Goal: Information Seeking & Learning: Learn about a topic

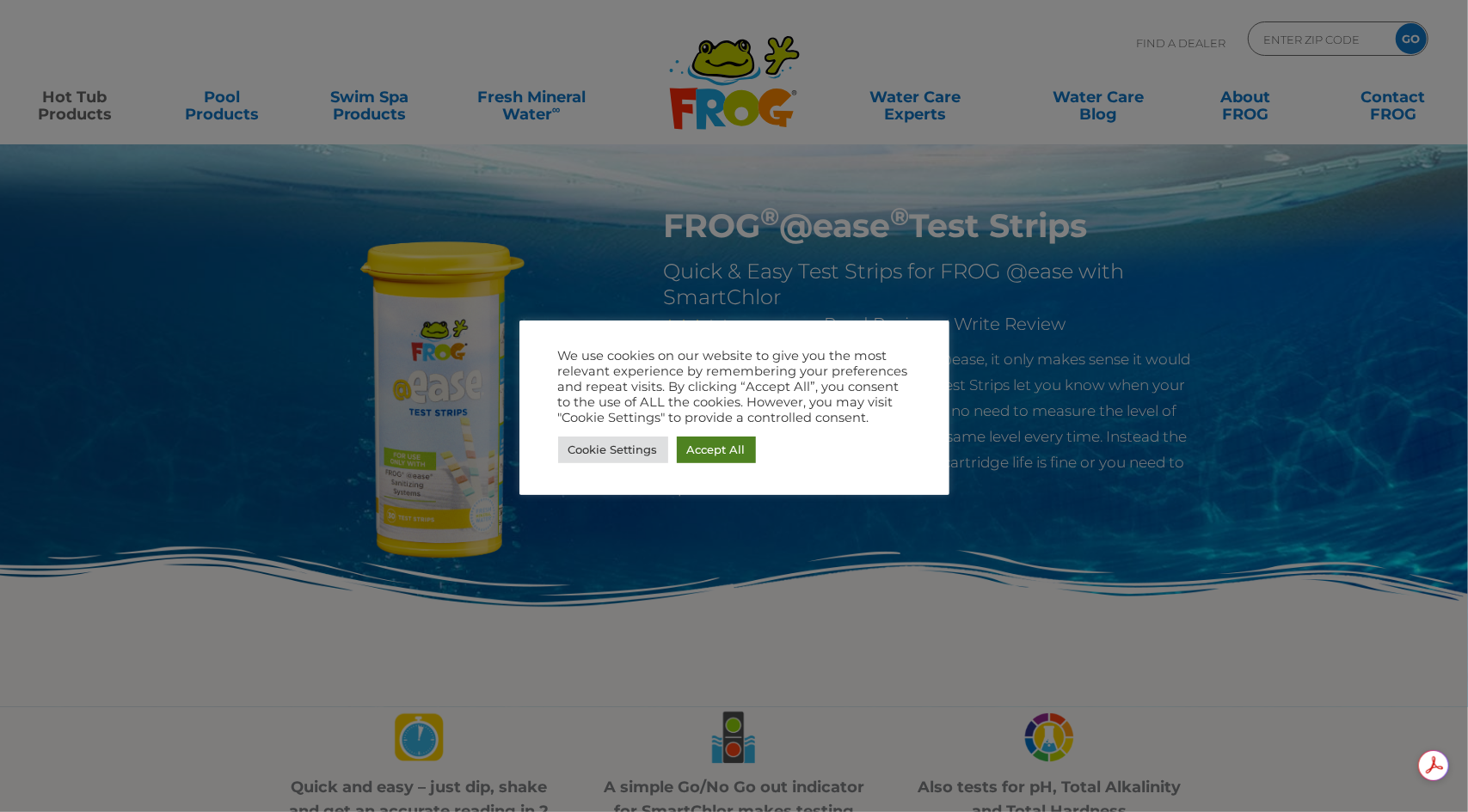
click at [709, 453] on link "Accept All" at bounding box center [717, 450] width 79 height 27
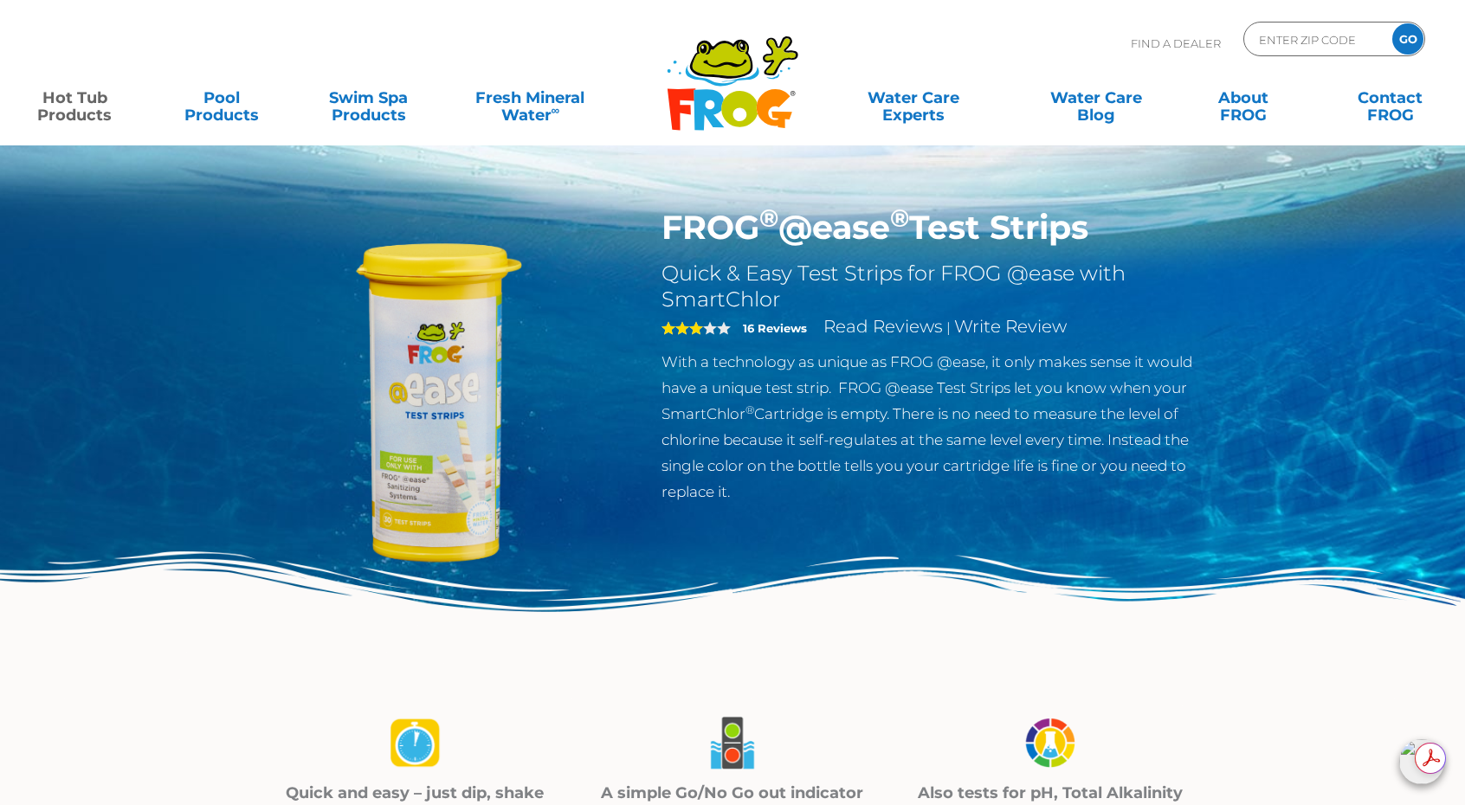
scroll to position [404, 0]
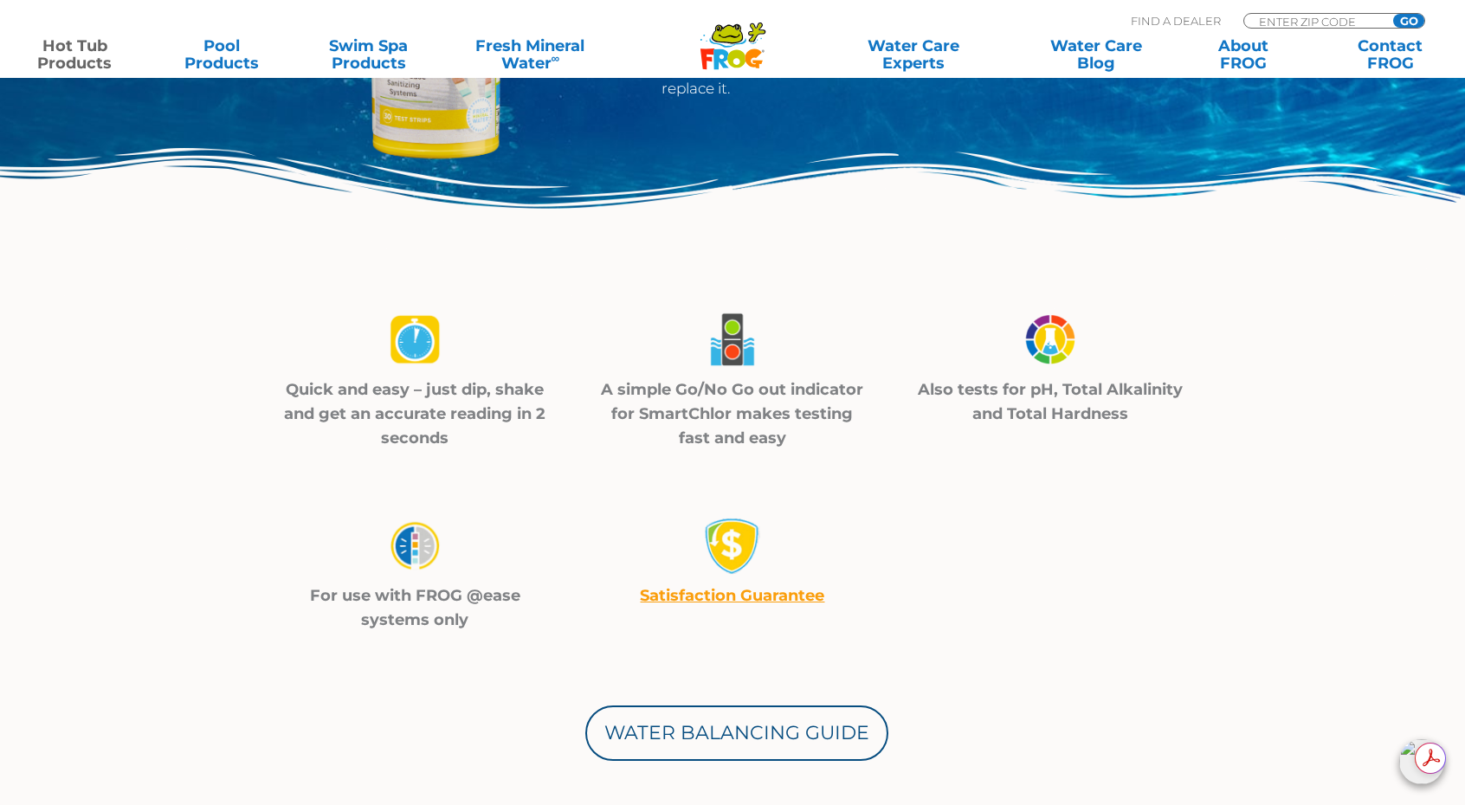
click at [746, 595] on link "Satisfaction Guarantee" at bounding box center [732, 595] width 184 height 19
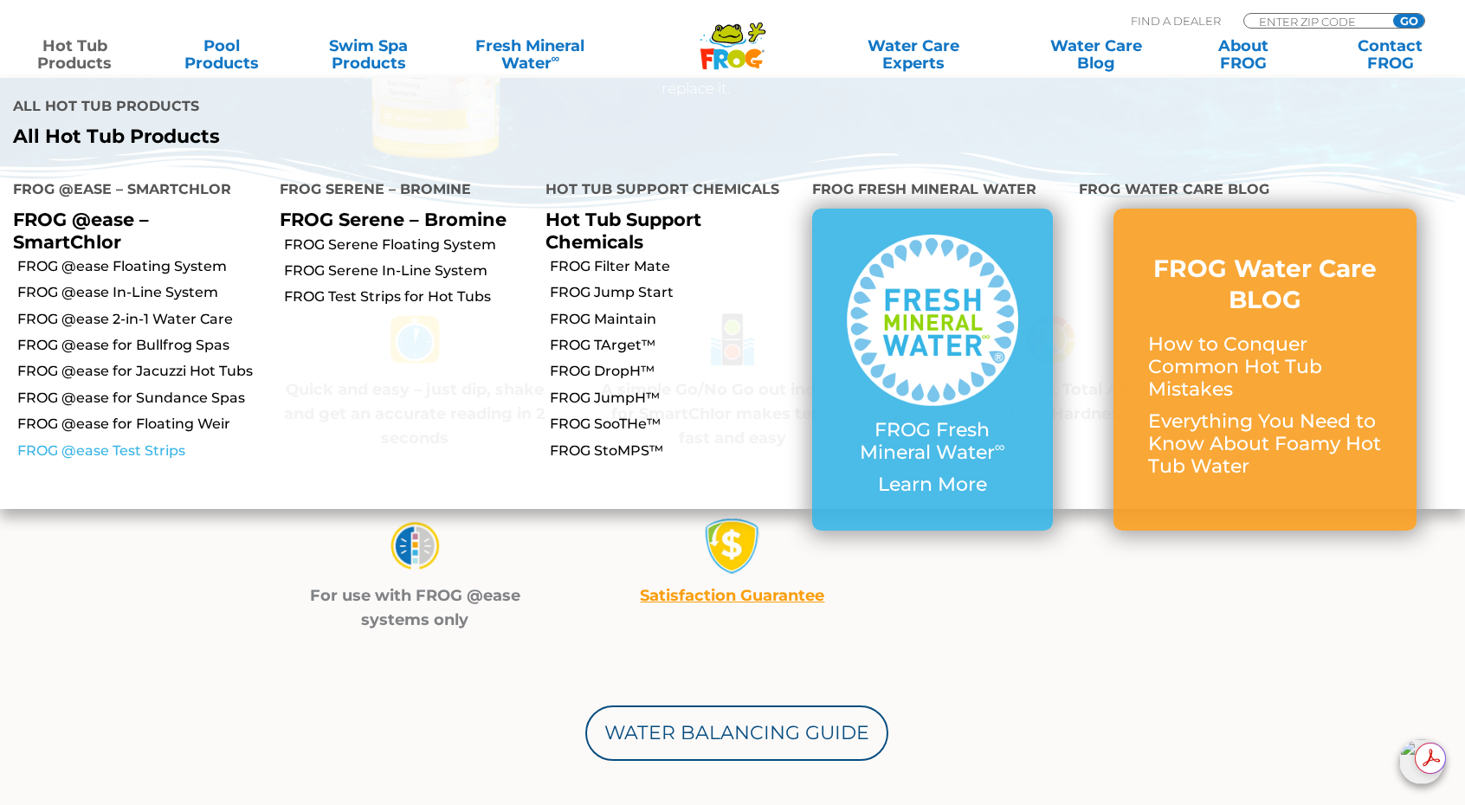
click at [161, 442] on link "FROG @ease Test Strips" at bounding box center [141, 451] width 249 height 19
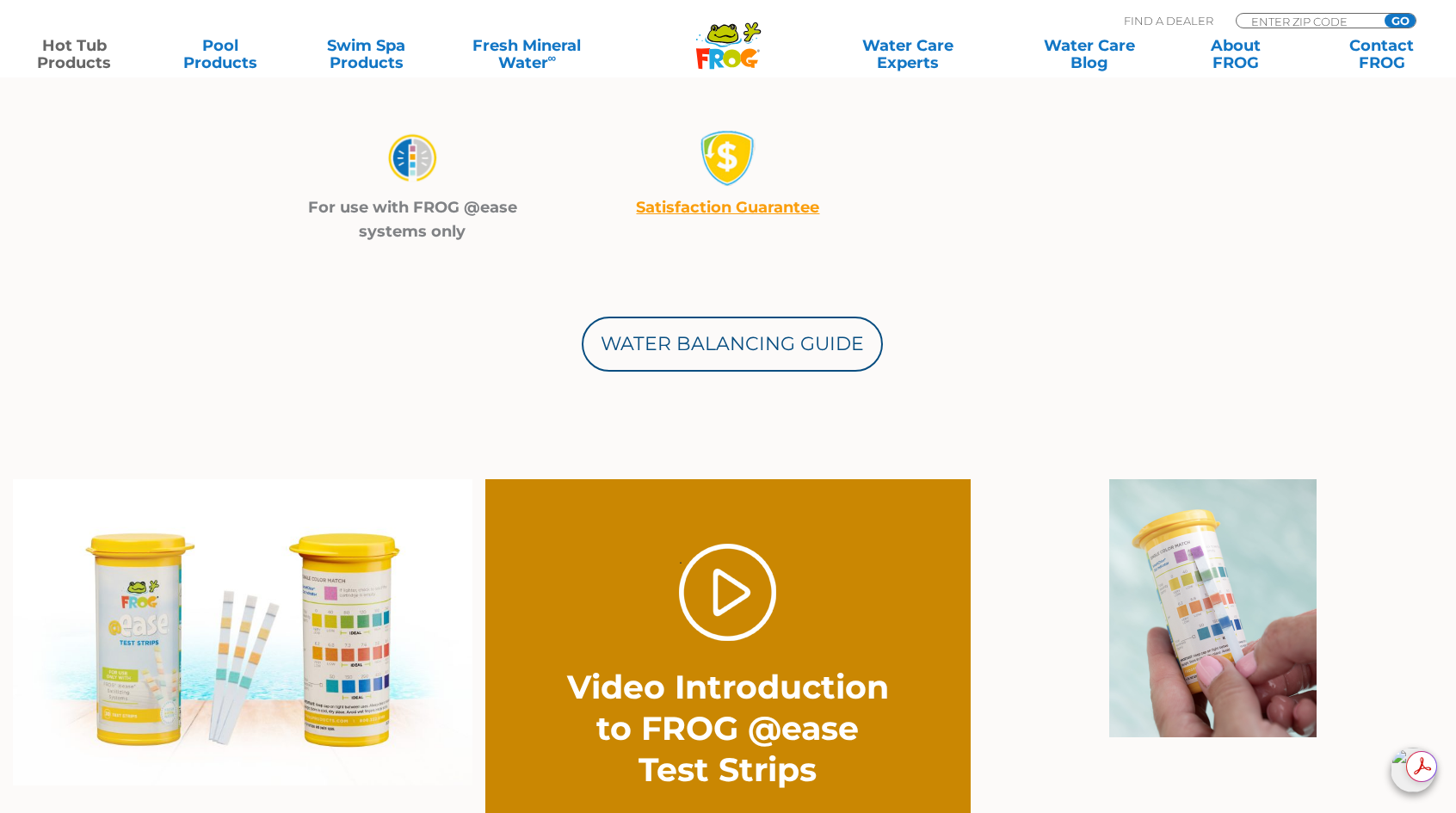
scroll to position [803, 0]
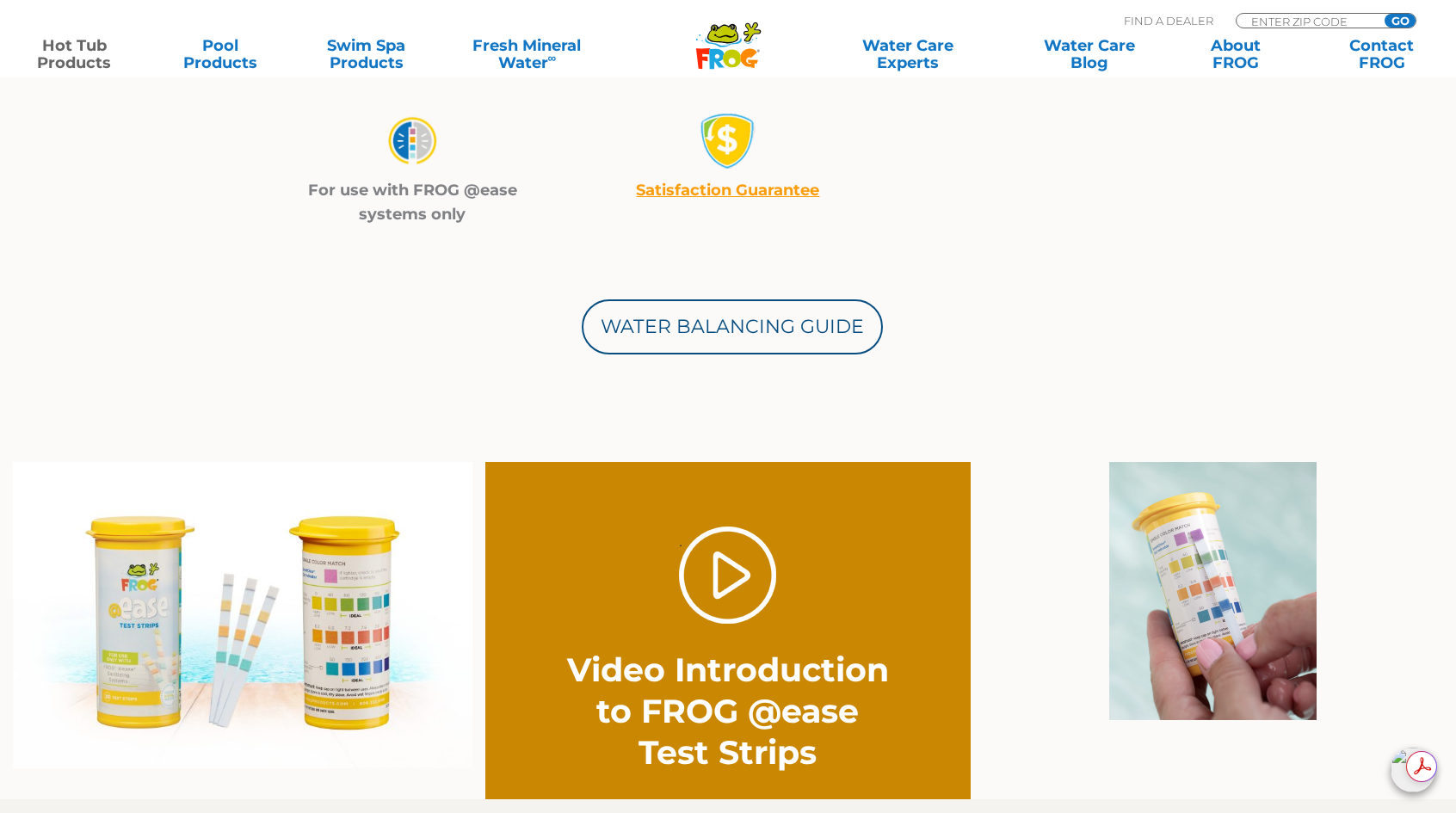
click at [339, 634] on img at bounding box center [243, 615] width 459 height 306
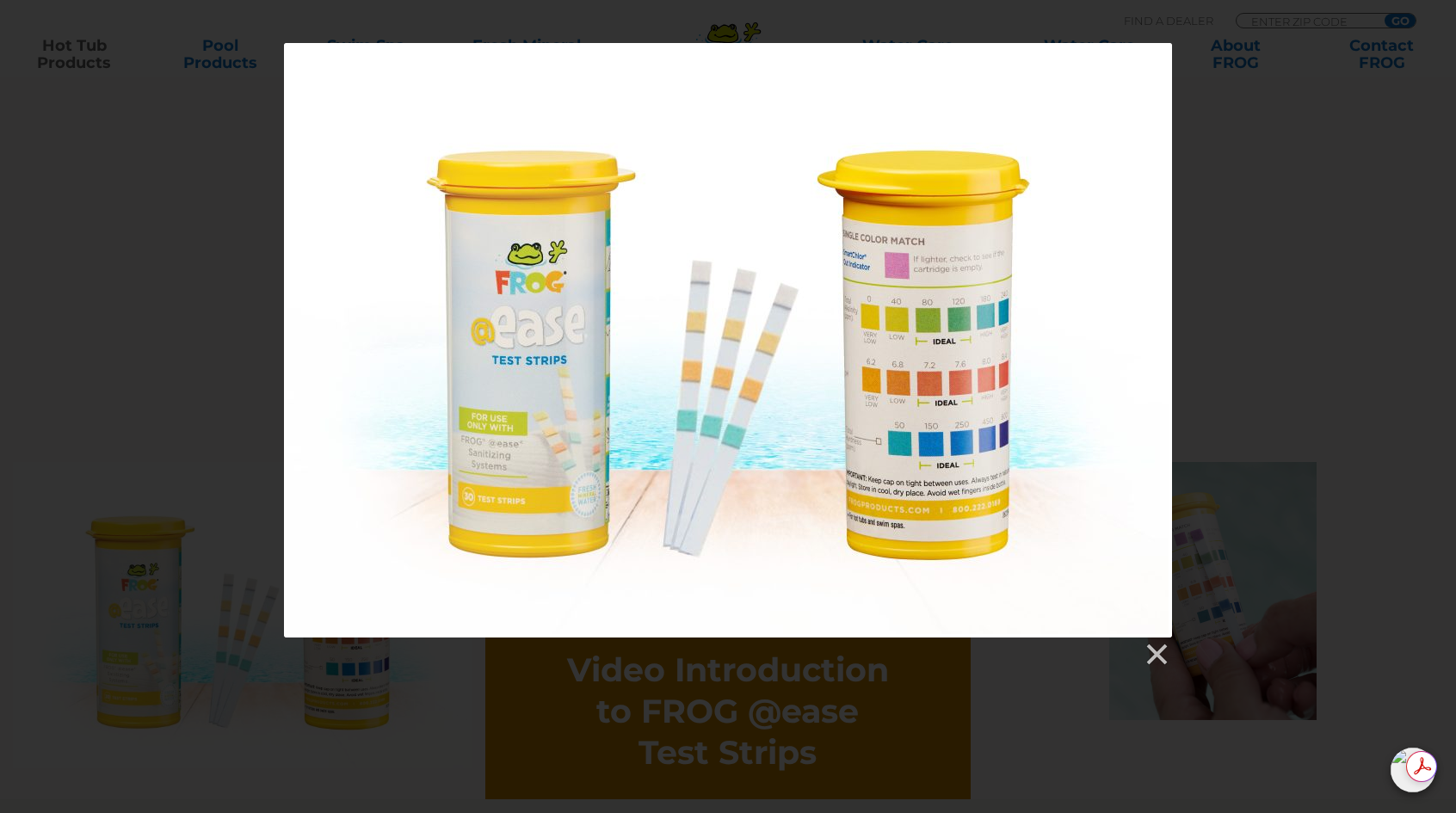
click at [1265, 197] on div at bounding box center [728, 355] width 1456 height 625
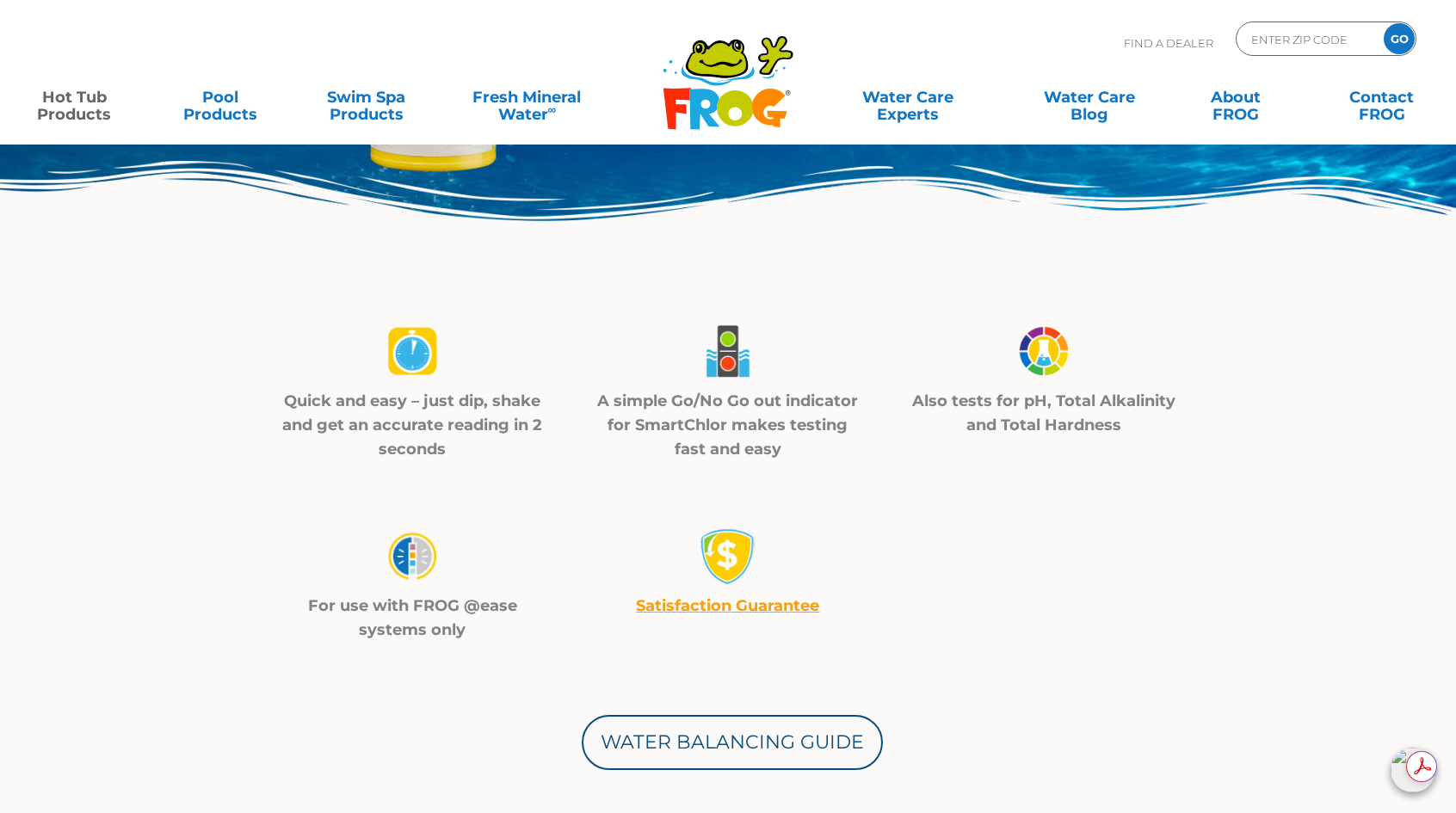
scroll to position [402, 0]
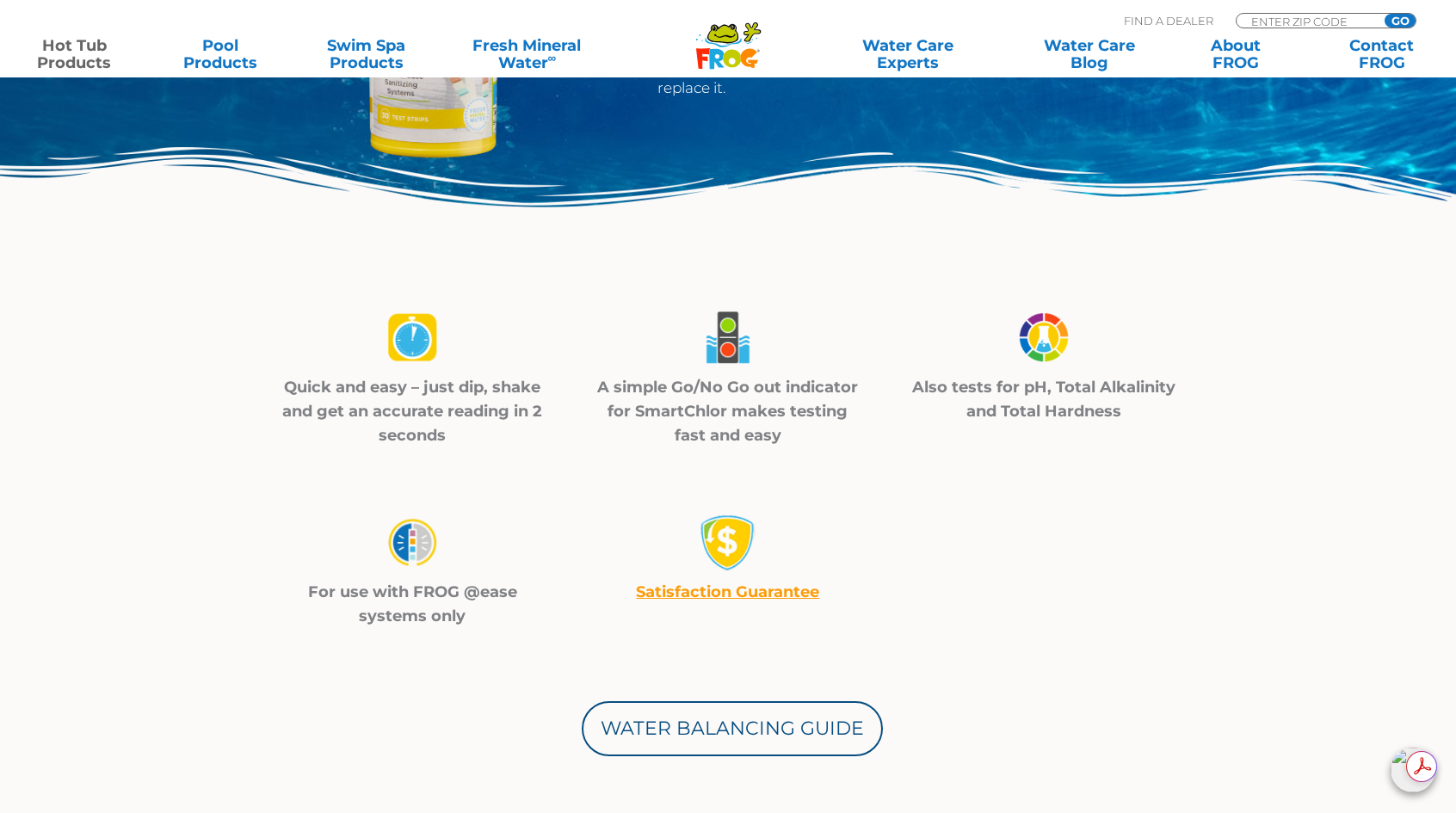
click at [407, 357] on img at bounding box center [411, 337] width 61 height 61
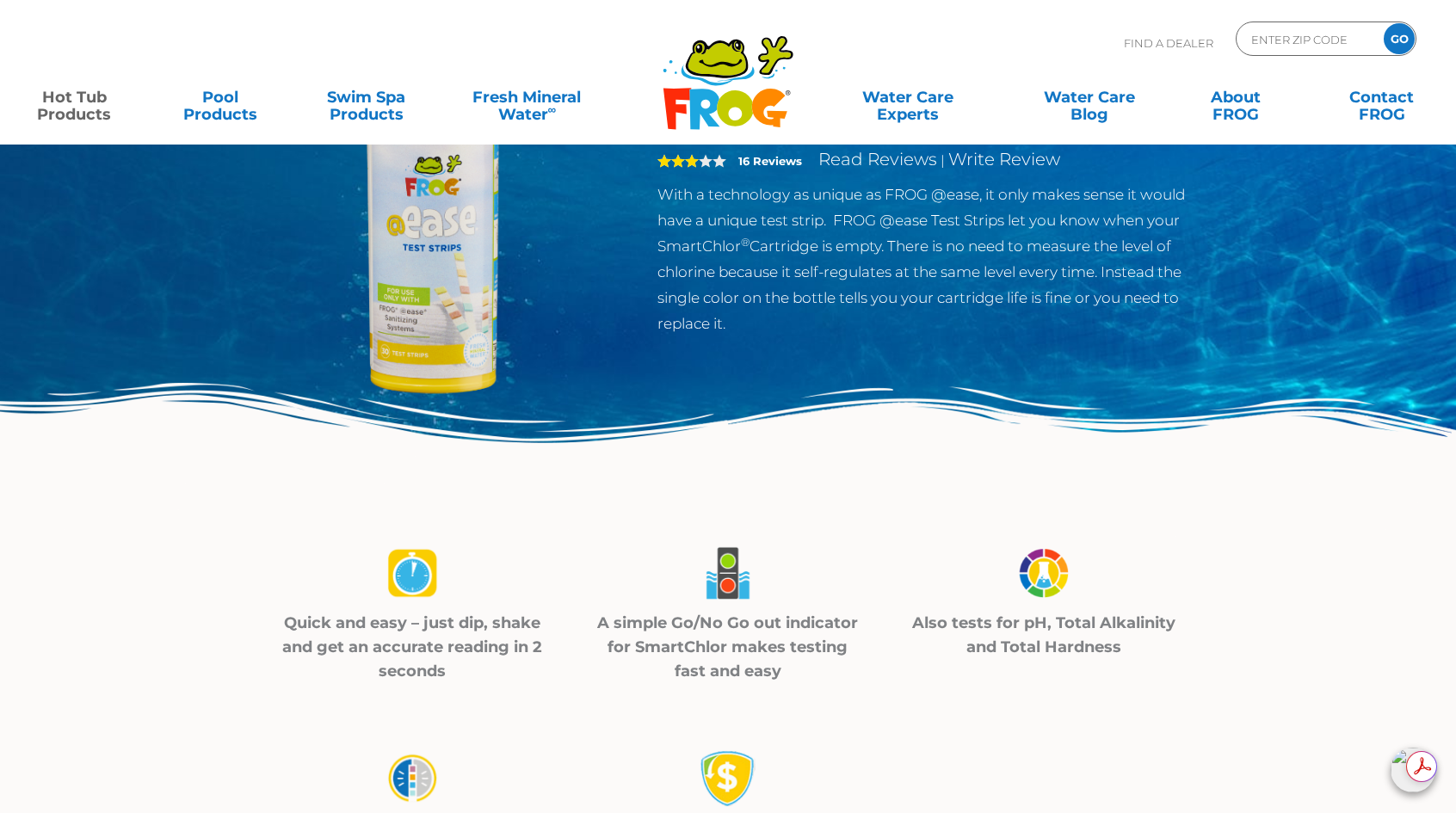
scroll to position [0, 0]
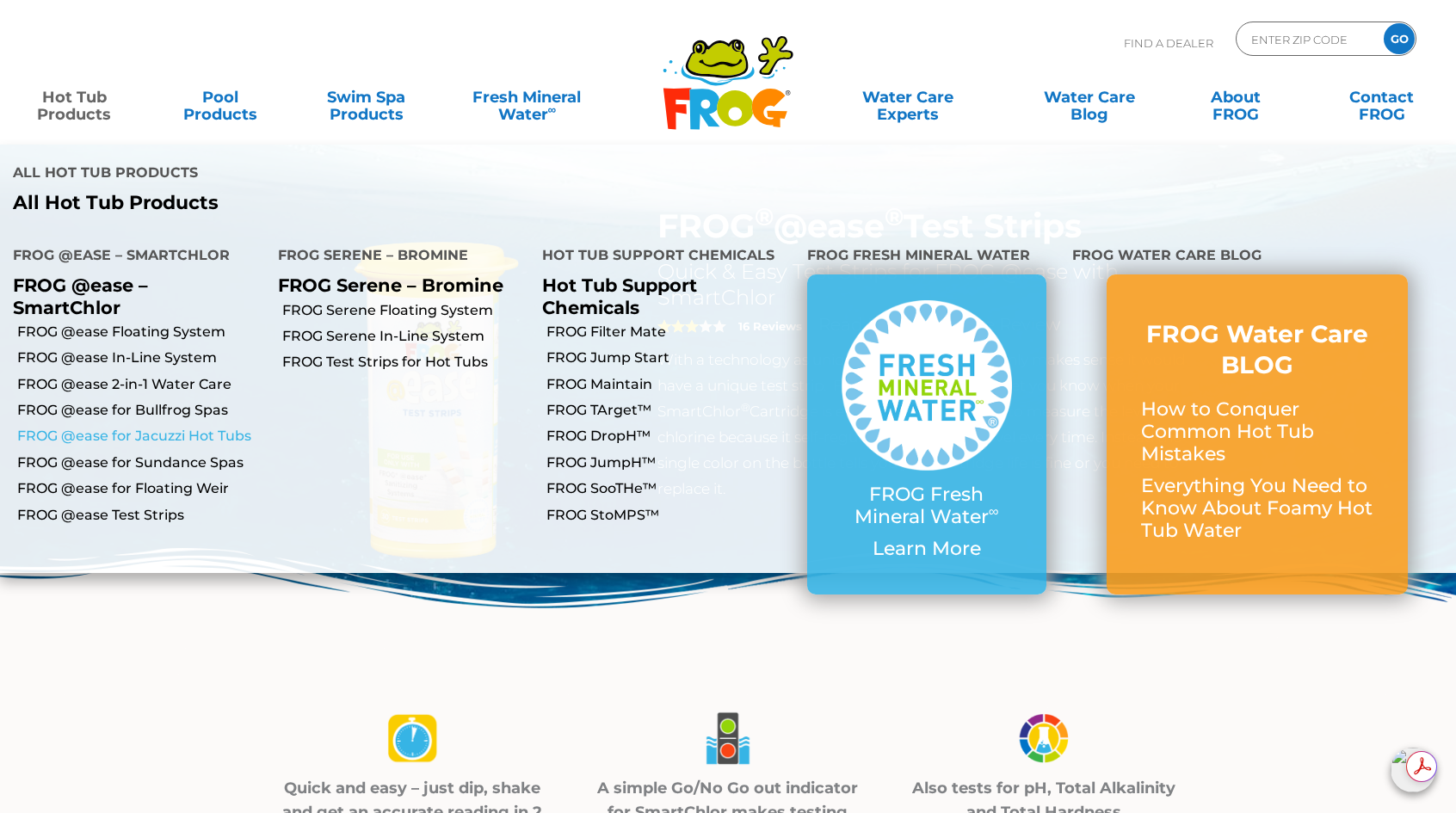
click at [166, 427] on link "FROG @ease for Jacuzzi Hot Tubs" at bounding box center [140, 436] width 247 height 19
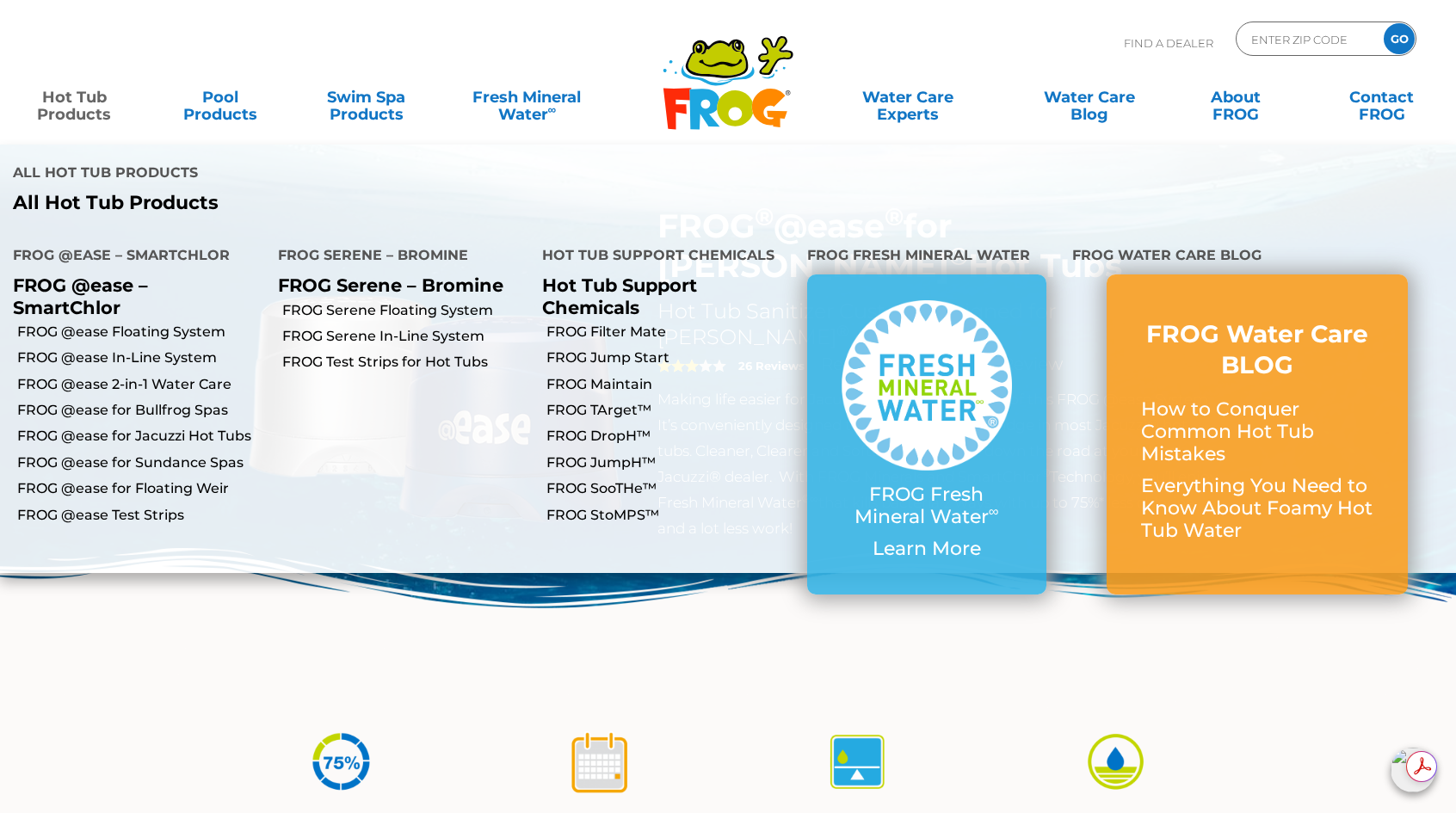
click at [69, 93] on link "Hot Tub Products" at bounding box center [74, 97] width 113 height 35
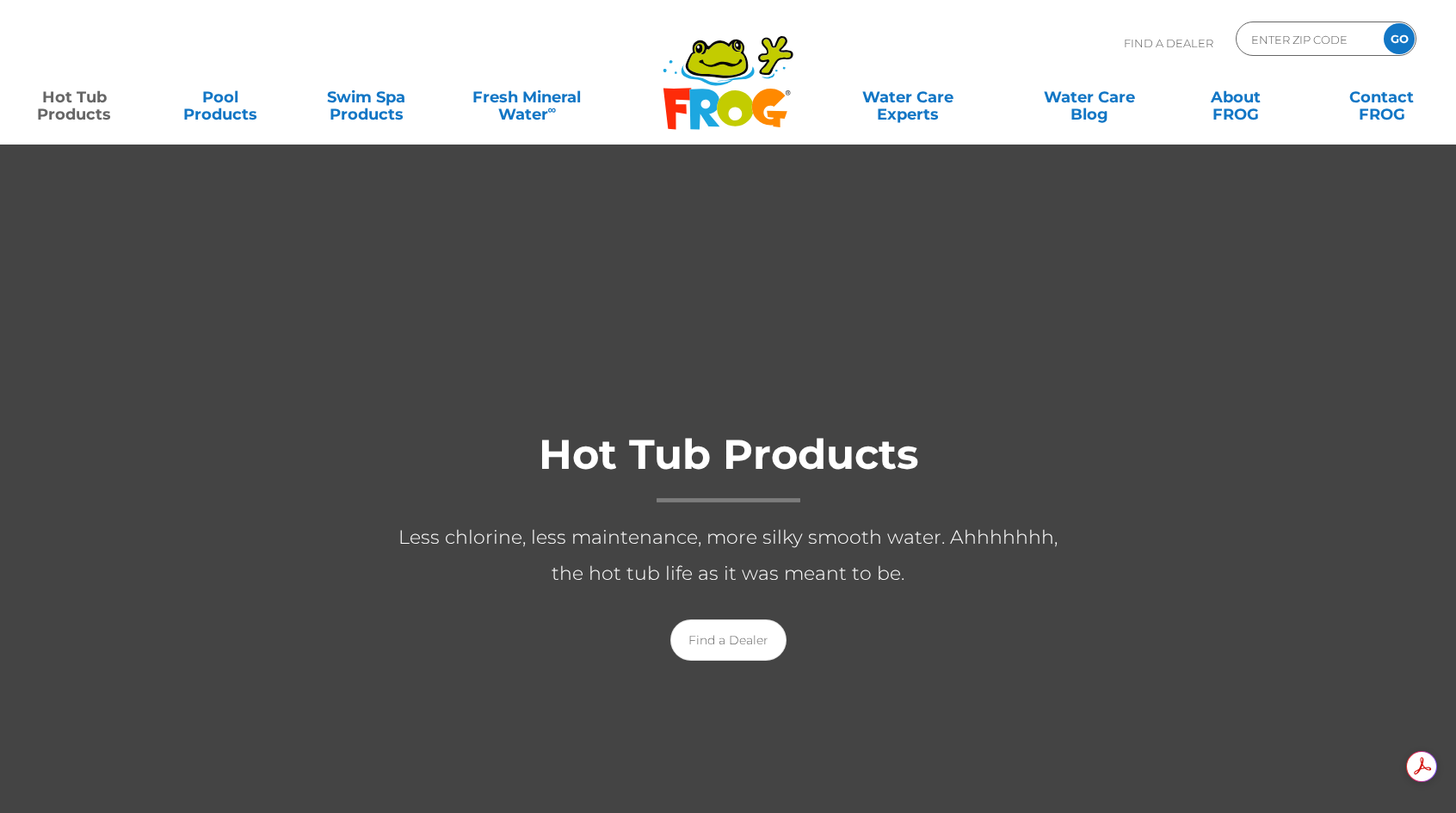
click at [80, 126] on div "MENU MENU Hot Tub Products All Hot Tub Products All Hot Tub Products FROG @ease…" at bounding box center [728, 106] width 1422 height 52
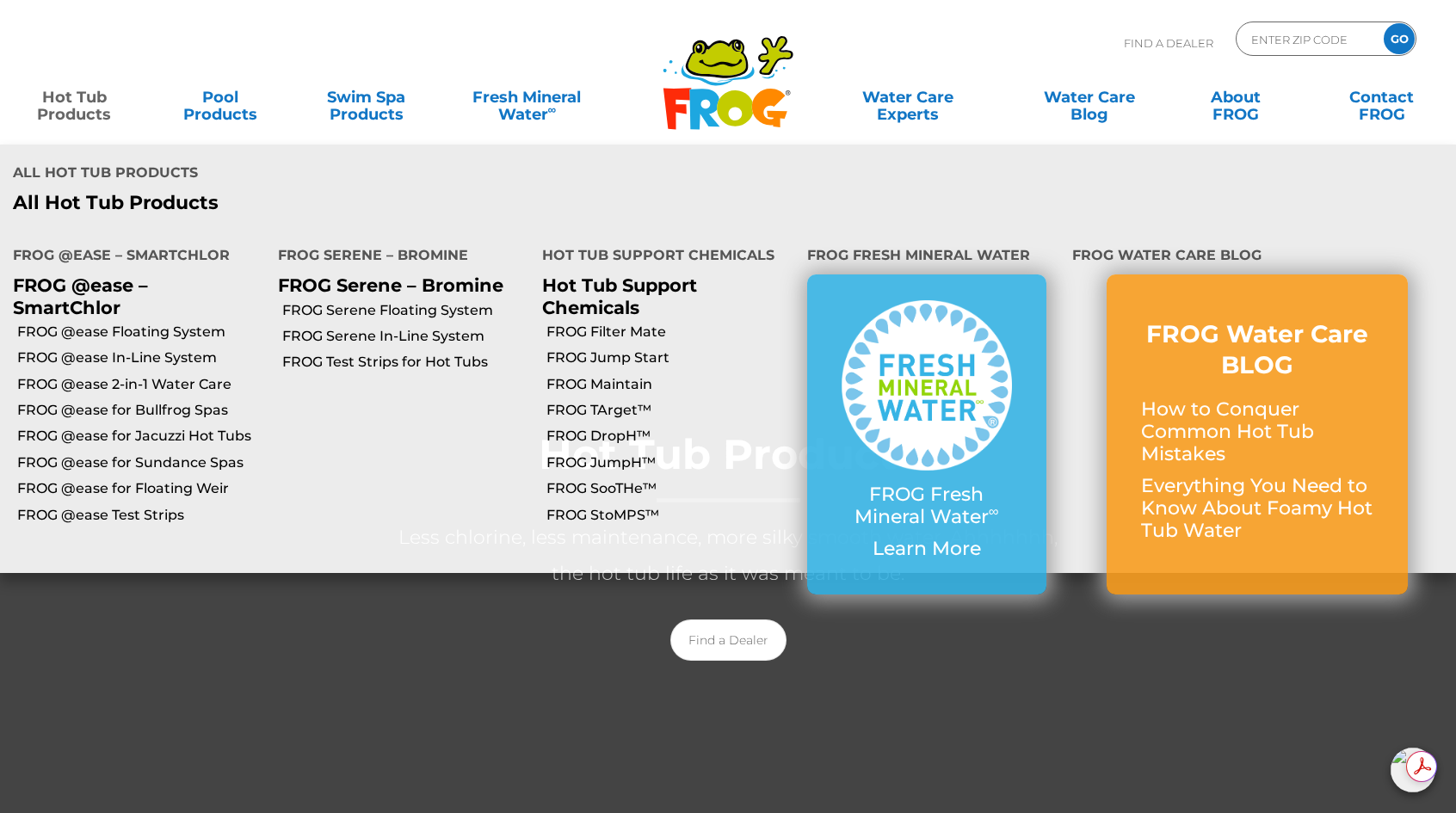
click at [83, 114] on link "Hot Tub Products" at bounding box center [74, 97] width 113 height 35
click at [108, 506] on link "FROG @ease Test Strips" at bounding box center [140, 515] width 247 height 19
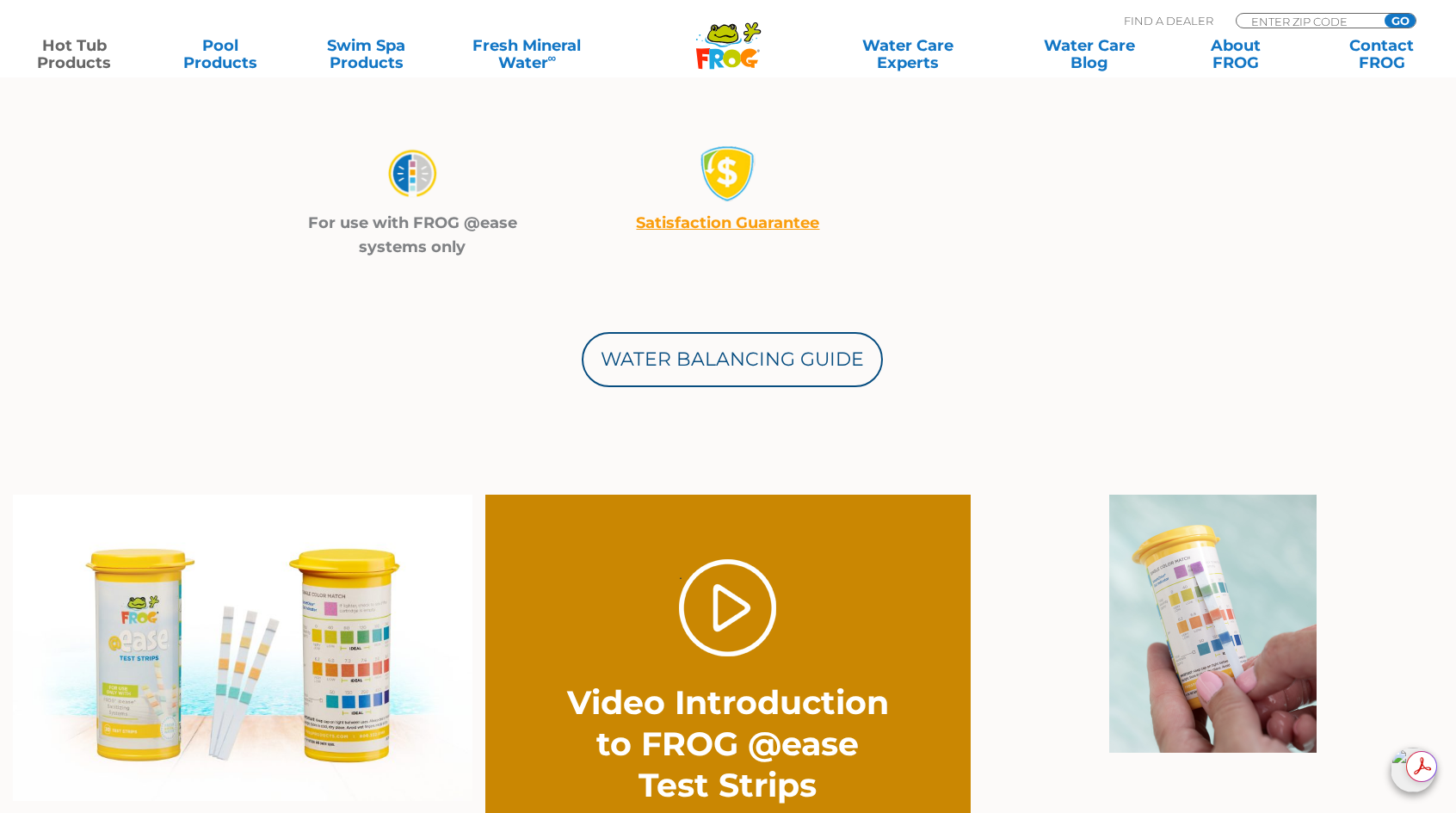
scroll to position [803, 0]
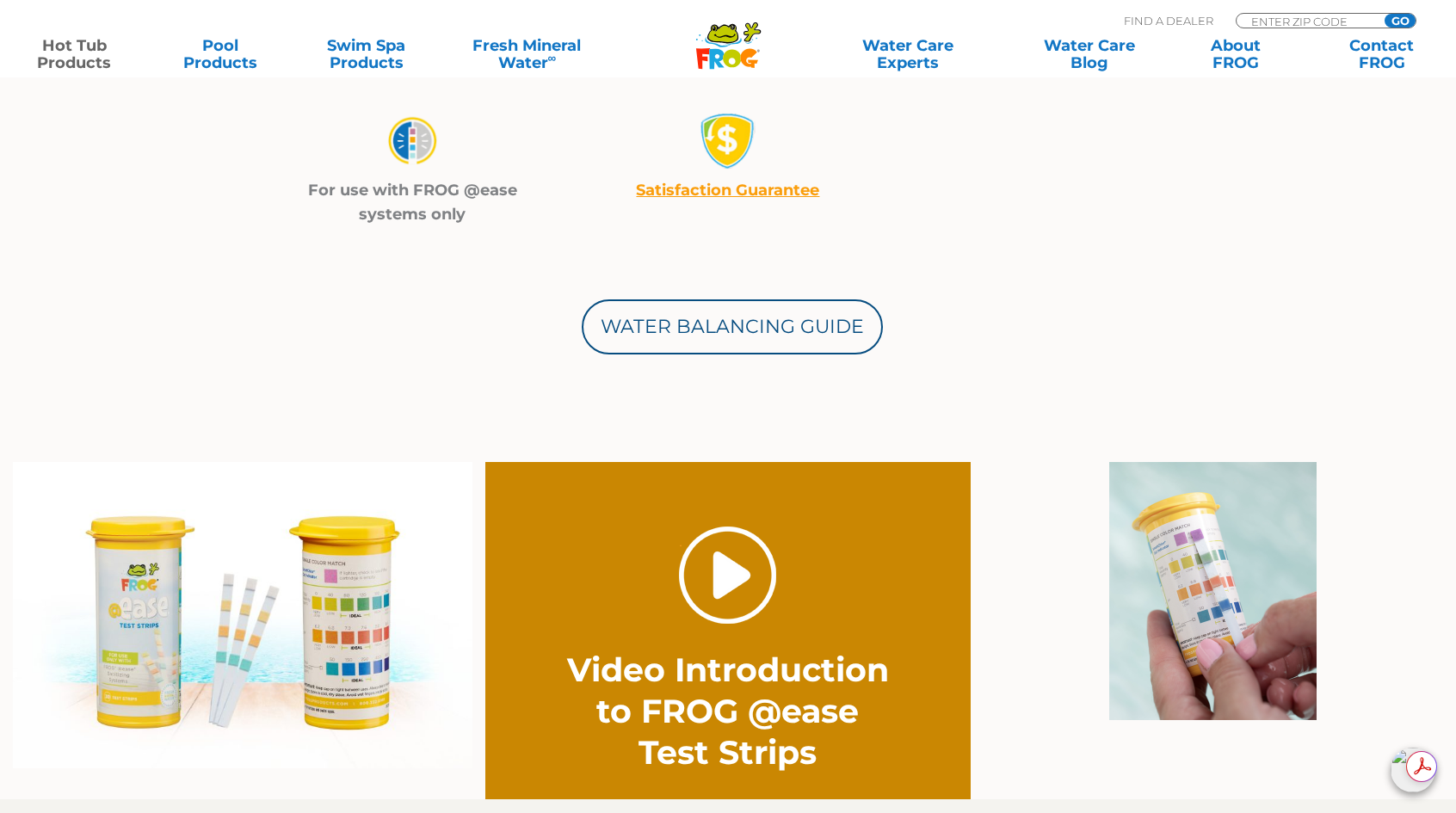
click at [713, 556] on link "." at bounding box center [728, 575] width 97 height 97
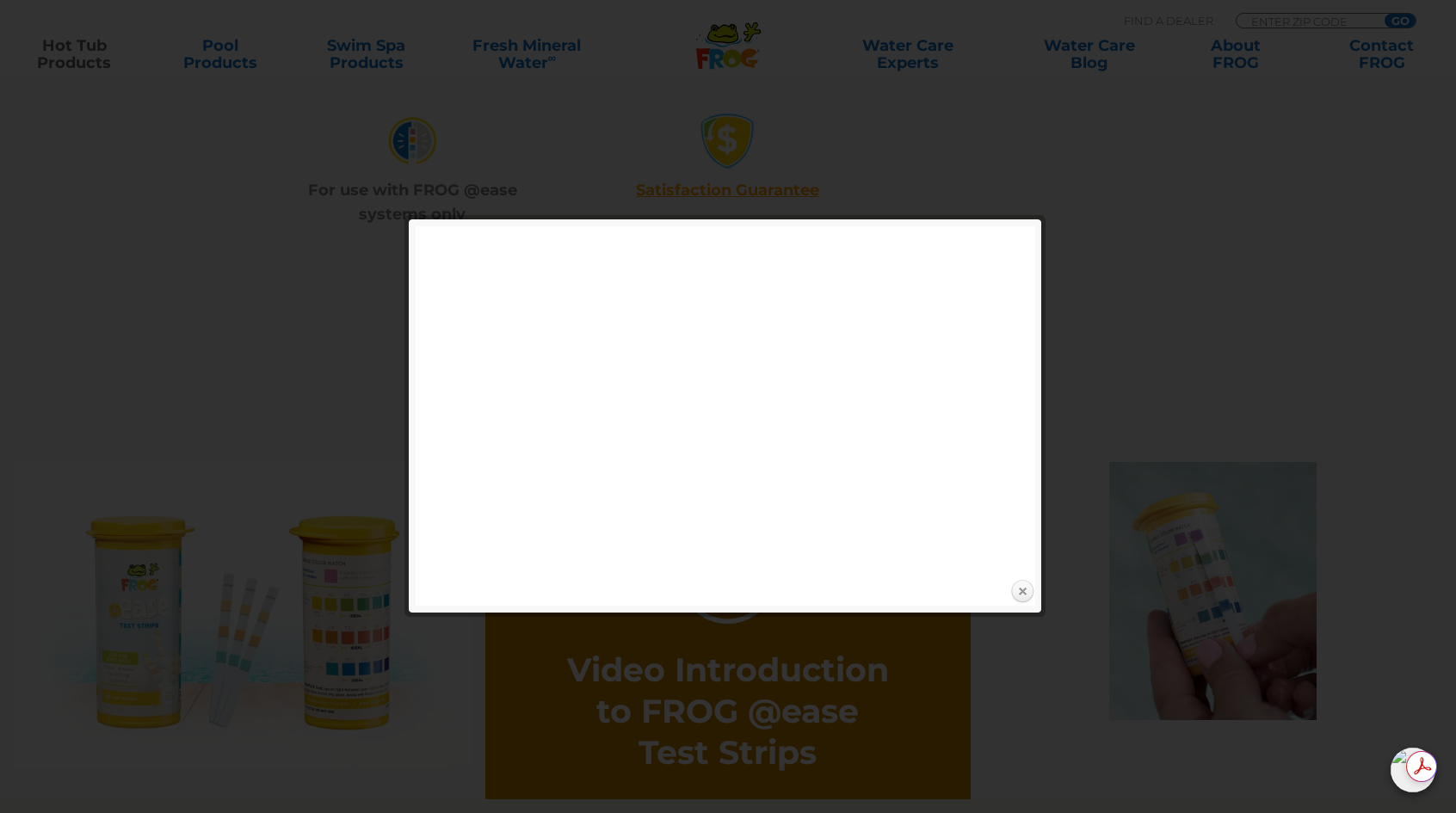
click at [1024, 590] on link "Close" at bounding box center [1023, 592] width 26 height 26
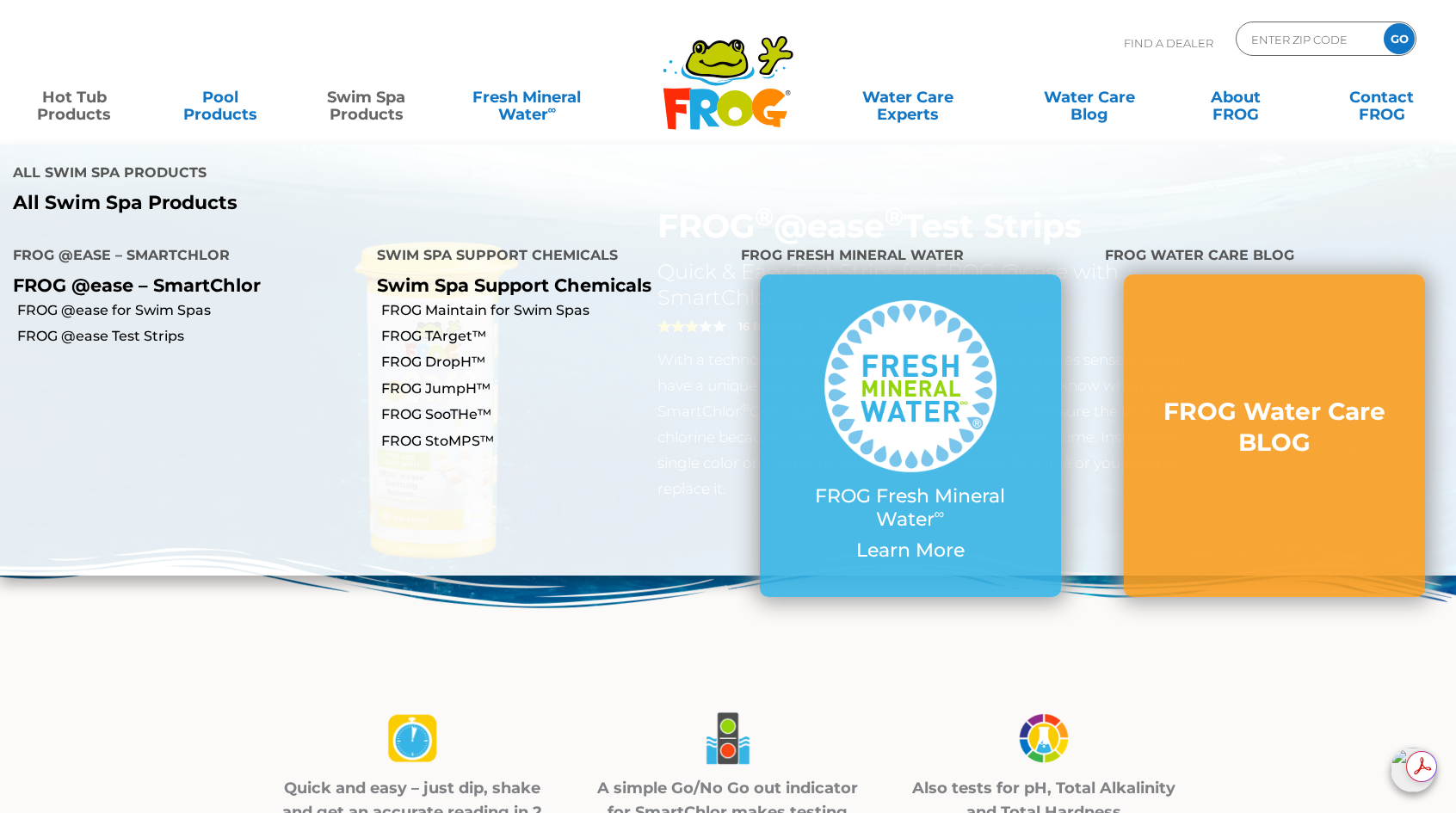
click at [343, 102] on link "Swim Spa Products" at bounding box center [367, 97] width 113 height 35
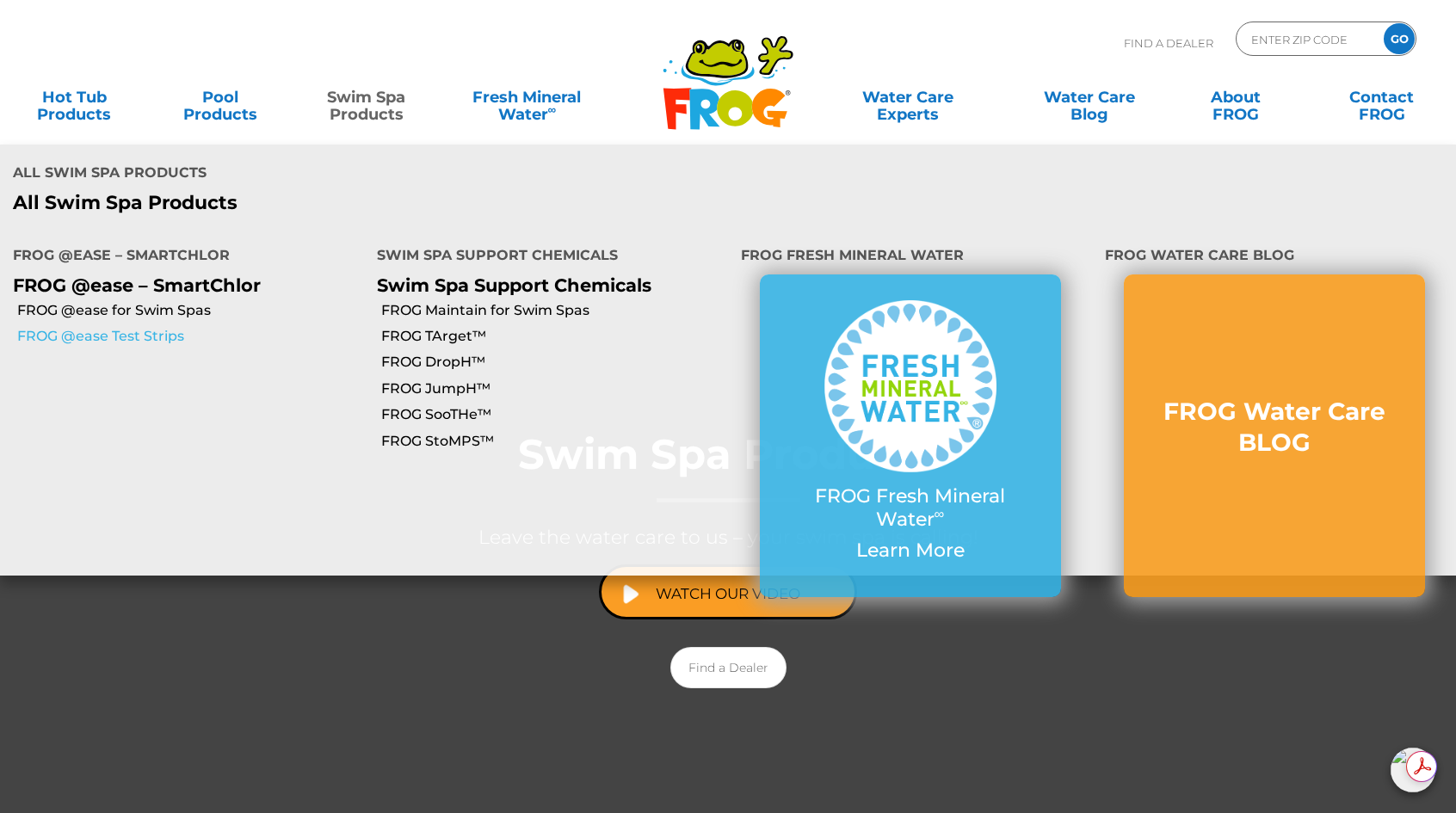
click at [131, 327] on link "FROG @ease Test Strips" at bounding box center [190, 336] width 347 height 19
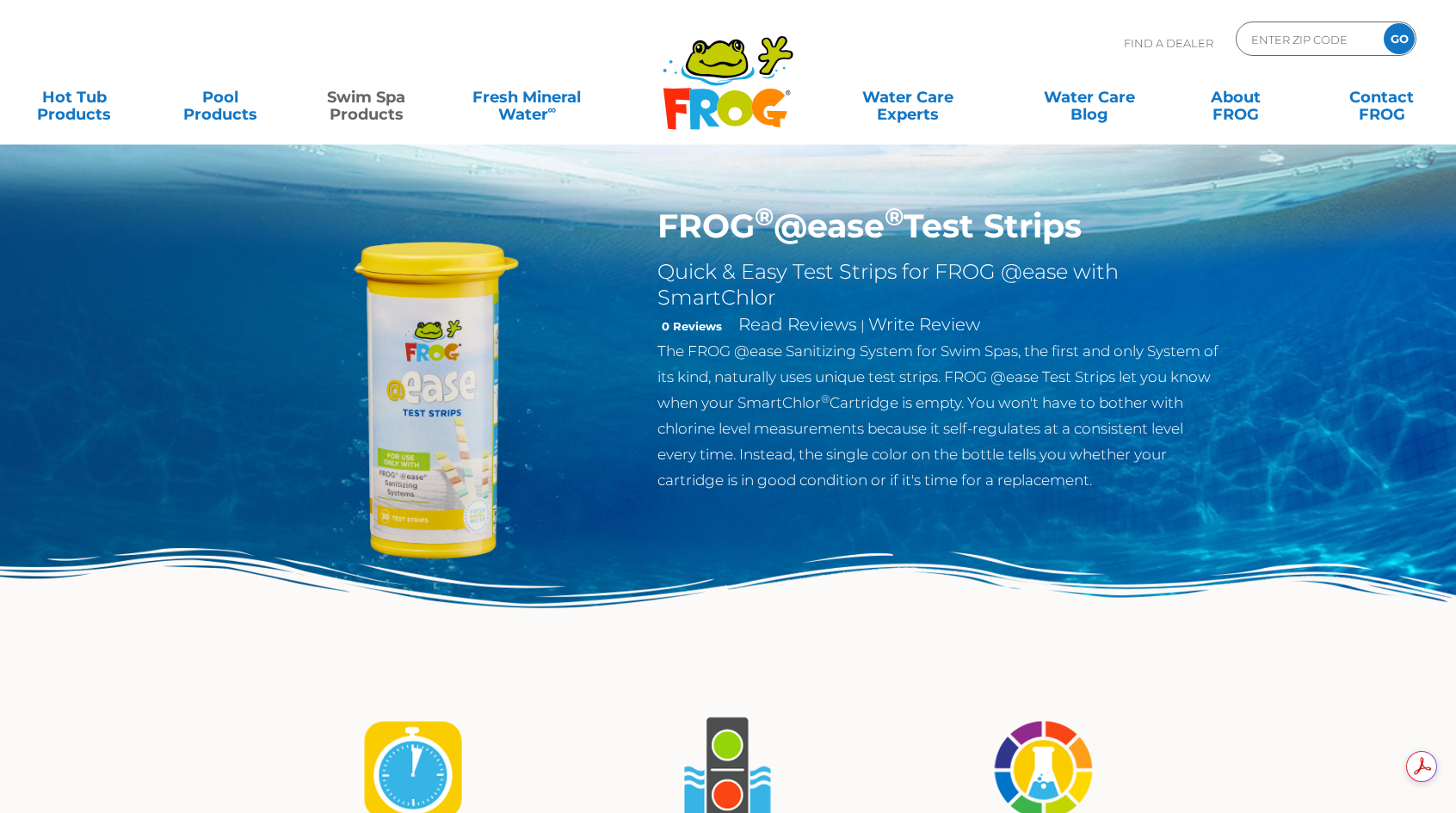
click at [398, 324] on img at bounding box center [434, 404] width 395 height 395
click at [861, 331] on span "|" at bounding box center [863, 326] width 4 height 16
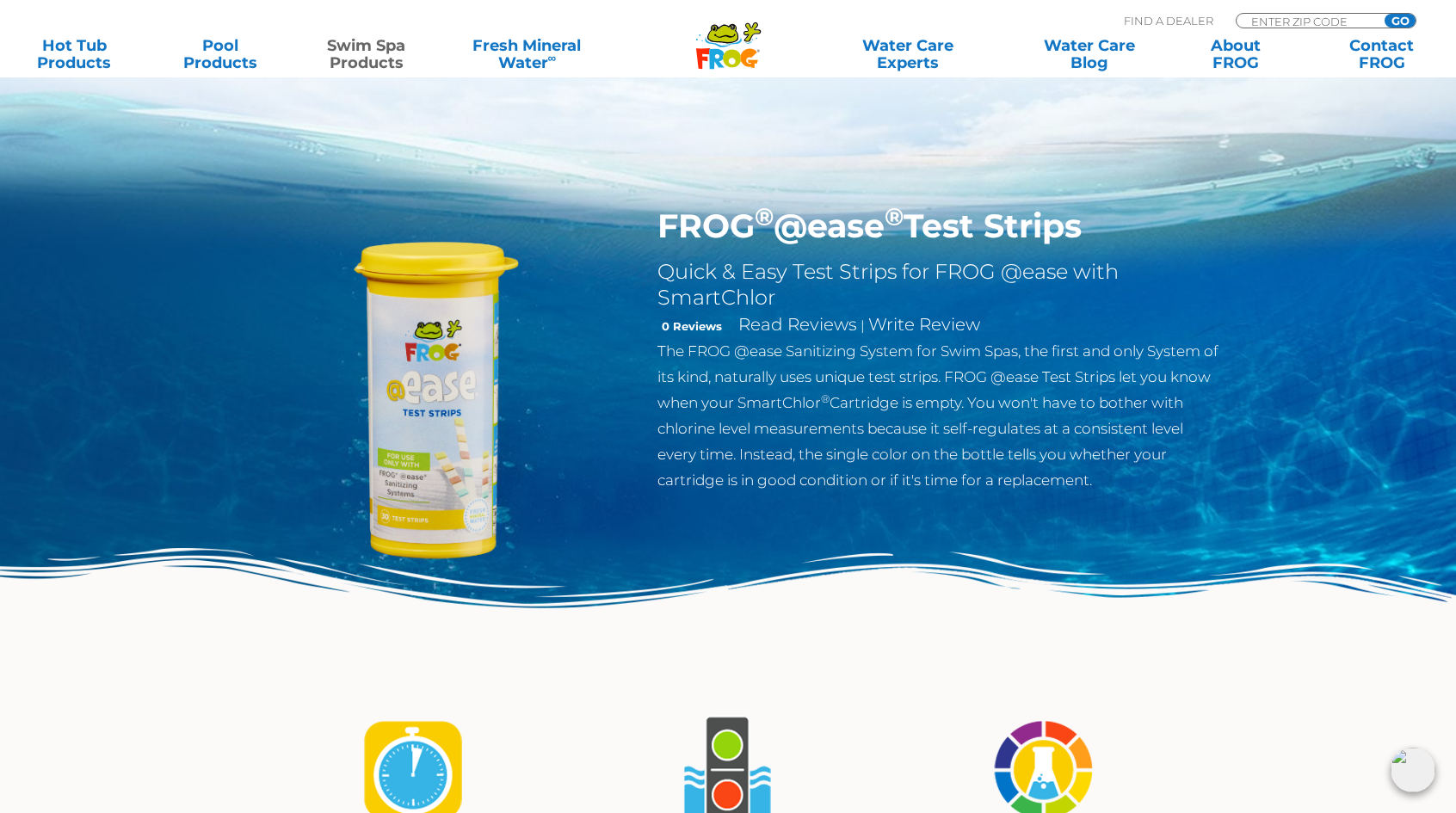
scroll to position [402, 0]
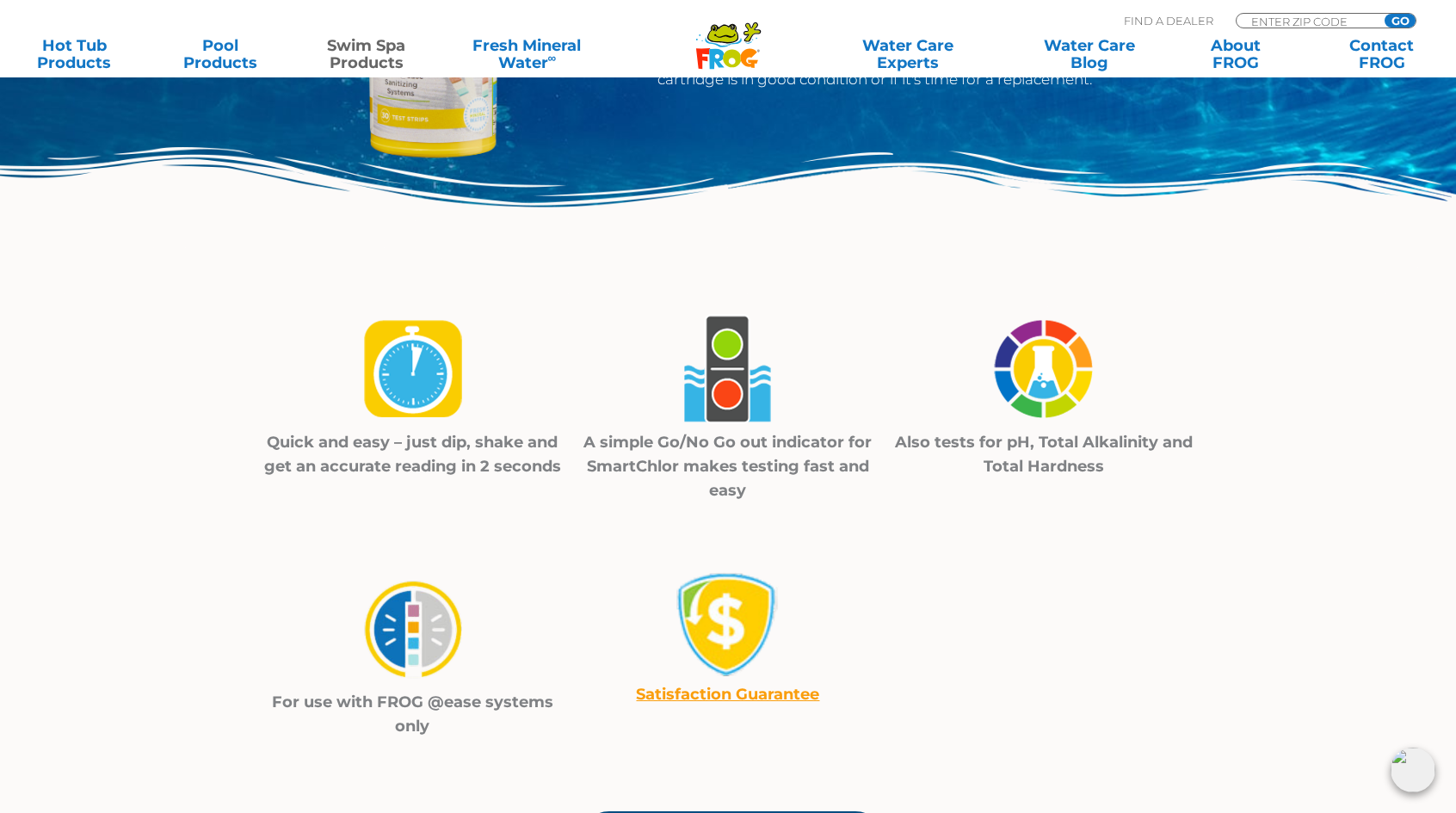
click at [1042, 389] on img at bounding box center [1044, 369] width 121 height 123
click at [367, 642] on img at bounding box center [412, 629] width 121 height 123
